Goal: Register for event/course: Register for event/course

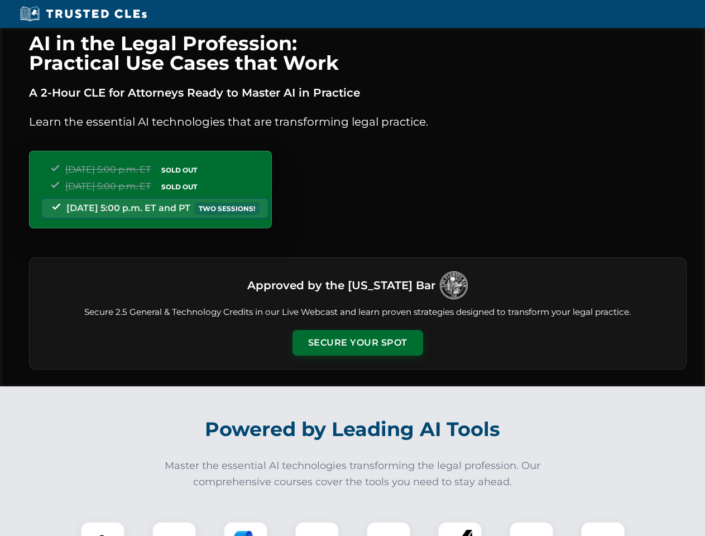
click at [357, 343] on button "Secure Your Spot" at bounding box center [357, 343] width 131 height 26
click at [103, 528] on img at bounding box center [102, 543] width 32 height 32
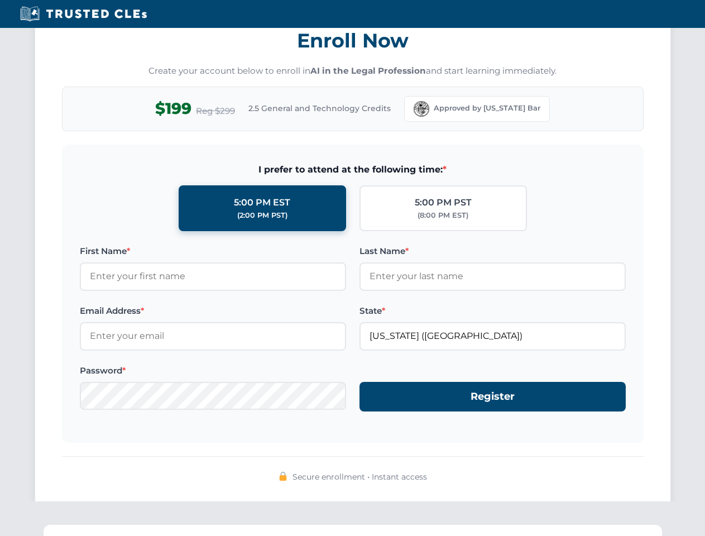
scroll to position [1095, 0]
